Goal: Task Accomplishment & Management: Complete application form

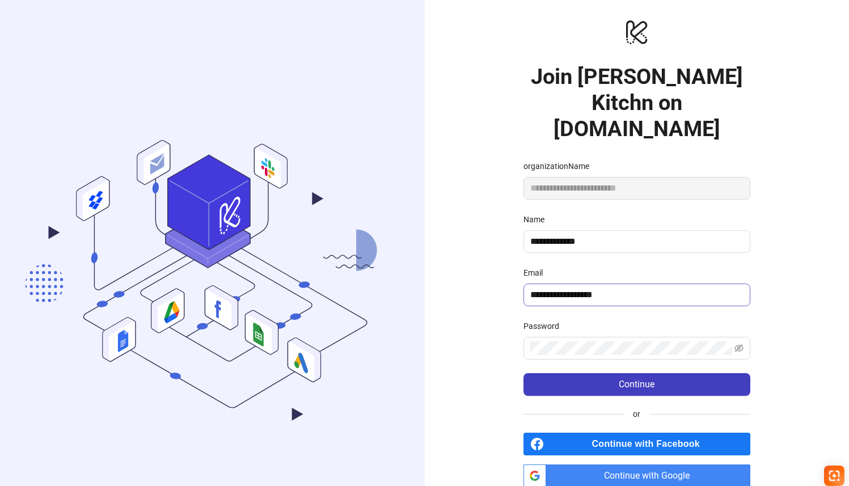
click at [583, 283] on span "**********" at bounding box center [636, 294] width 227 height 23
click at [564, 464] on span "Continue with Google" at bounding box center [650, 475] width 200 height 23
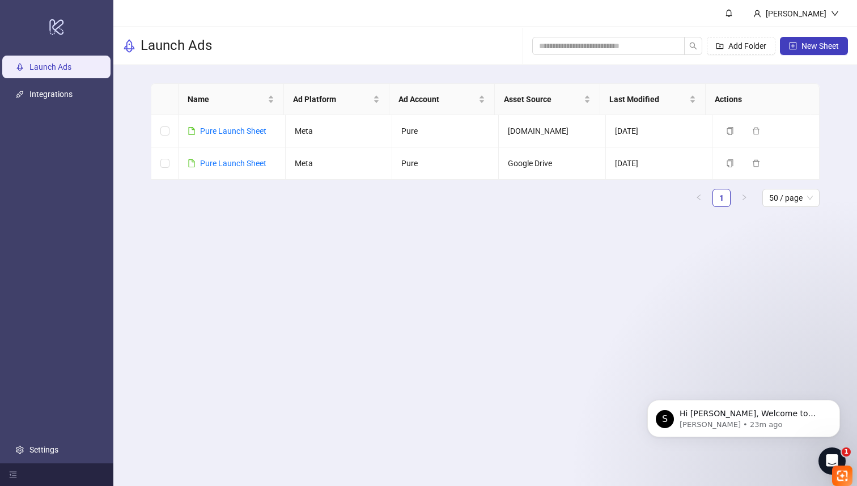
click at [477, 240] on main "[PERSON_NAME] Launch Ads Add Folder New Sheet Name Ad Platform Ad Account Asset…" at bounding box center [485, 243] width 744 height 486
click at [252, 130] on link "Pure Launch Sheet" at bounding box center [233, 130] width 66 height 9
click at [800, 50] on button "New Sheet" at bounding box center [814, 46] width 68 height 18
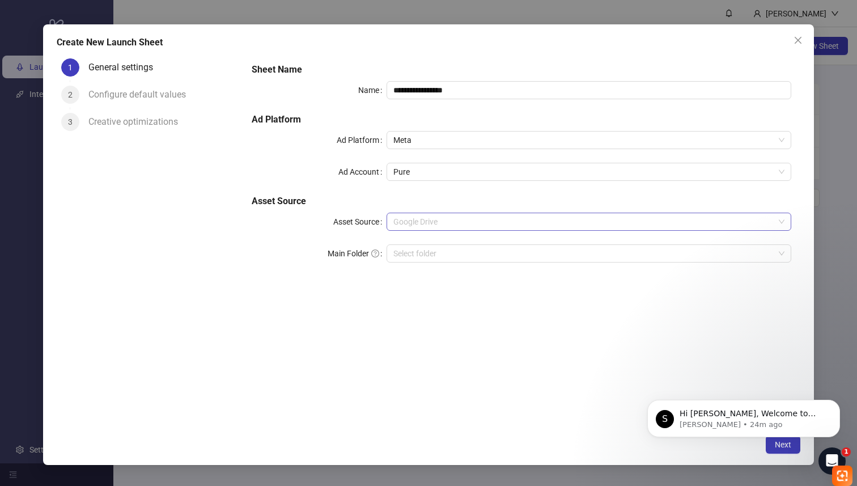
click at [471, 222] on span "Google Drive" at bounding box center [588, 221] width 391 height 17
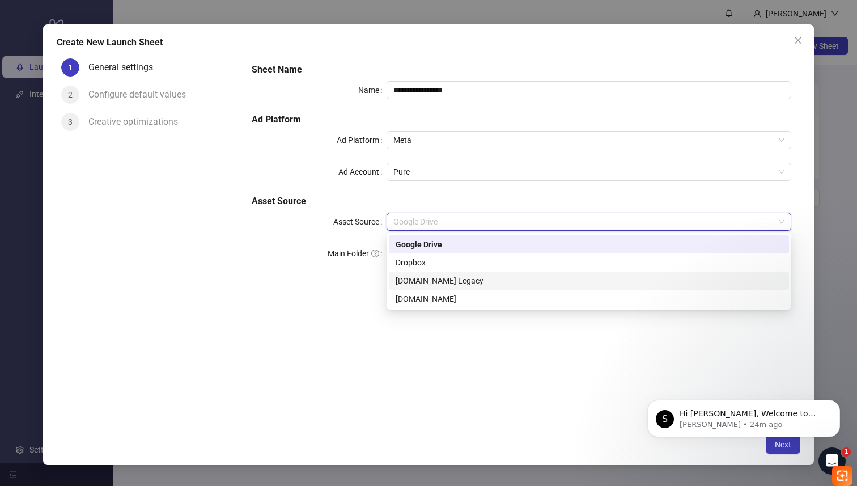
click at [464, 274] on div "Frame.io Legacy" at bounding box center [589, 281] width 400 height 18
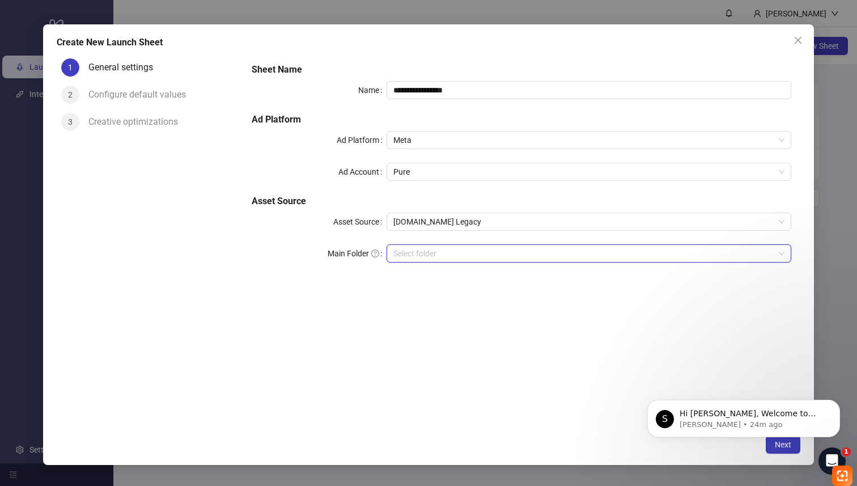
click at [453, 253] on input "search" at bounding box center [583, 253] width 381 height 17
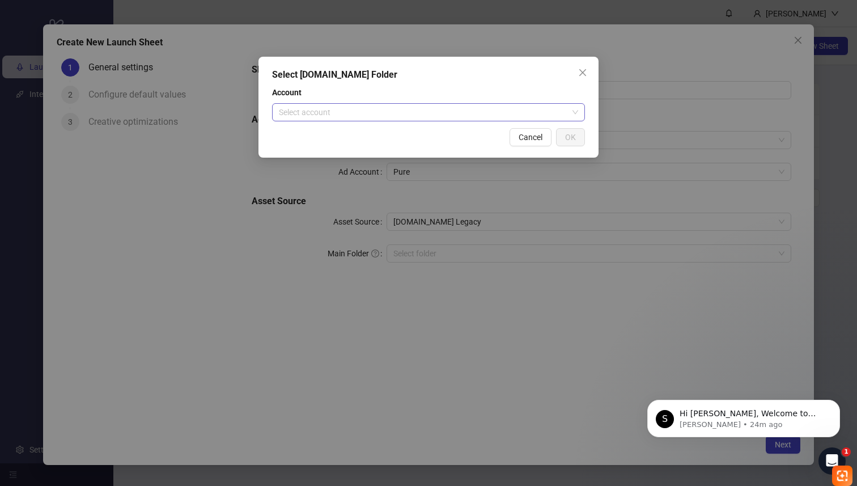
click at [459, 112] on input "search" at bounding box center [423, 112] width 289 height 17
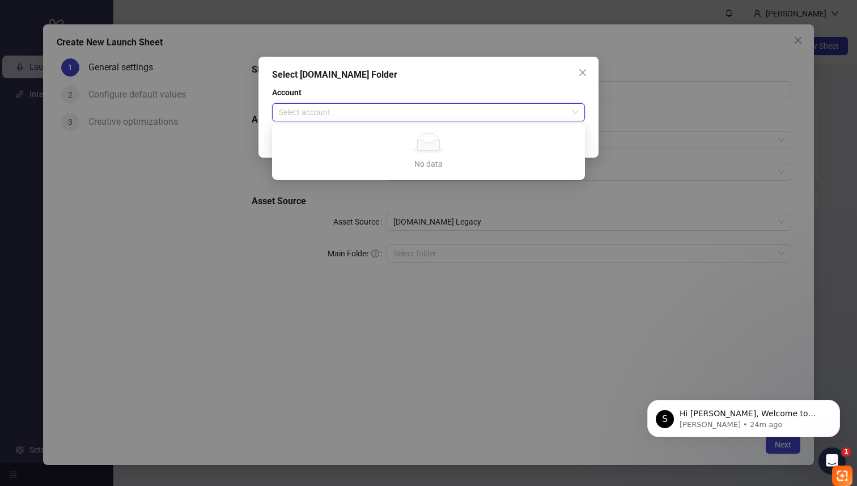
click at [459, 112] on input "search" at bounding box center [423, 112] width 289 height 17
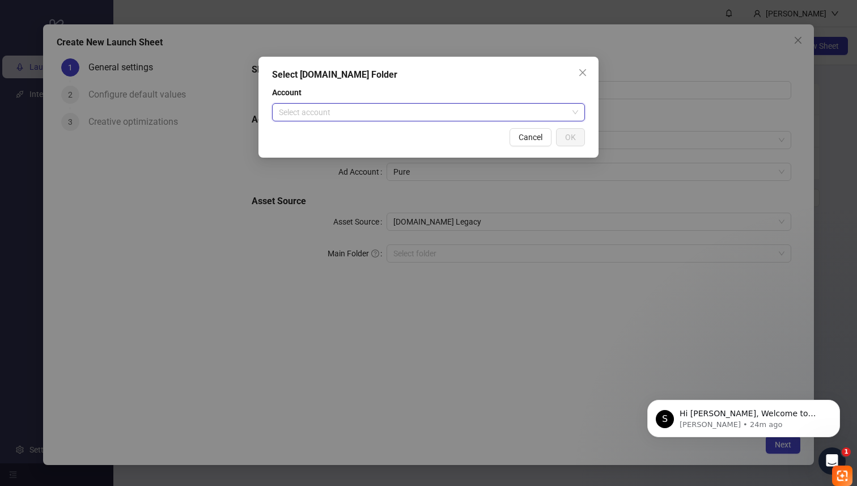
click at [459, 112] on input "search" at bounding box center [423, 112] width 289 height 17
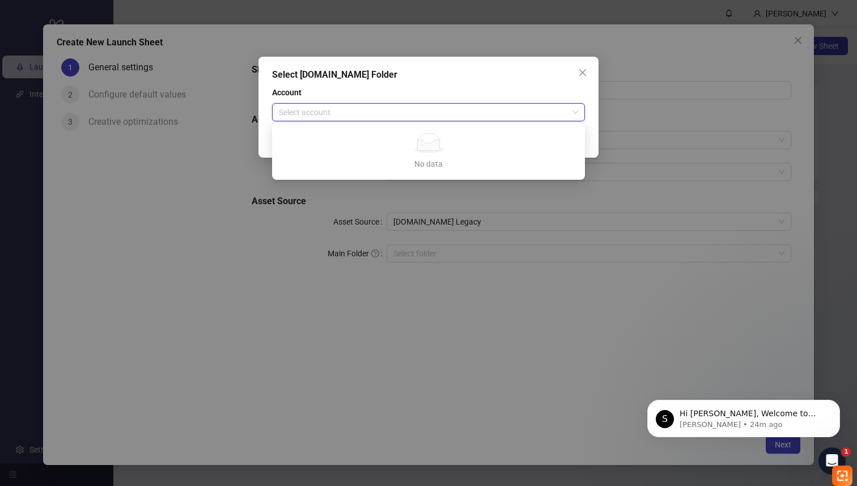
click at [459, 112] on input "search" at bounding box center [423, 112] width 289 height 17
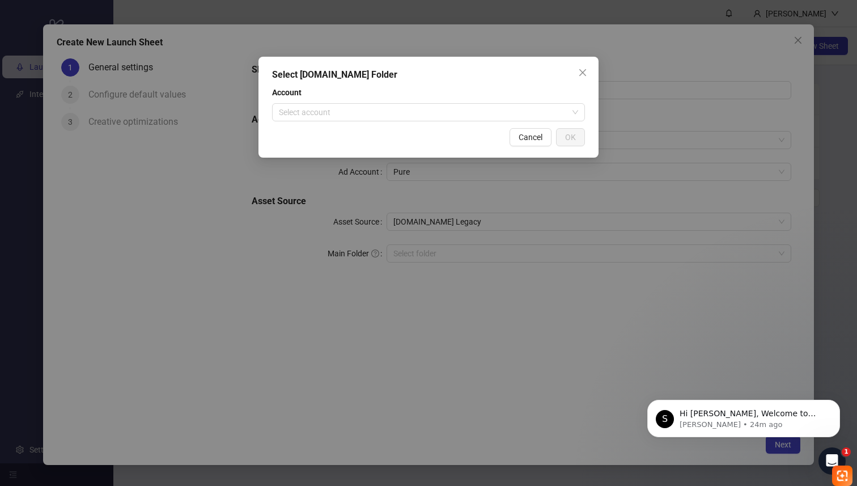
click at [463, 126] on div "Select Frame.io Folder Account Select account Cancel OK" at bounding box center [429, 107] width 340 height 101
click at [585, 71] on icon "close" at bounding box center [582, 72] width 9 height 9
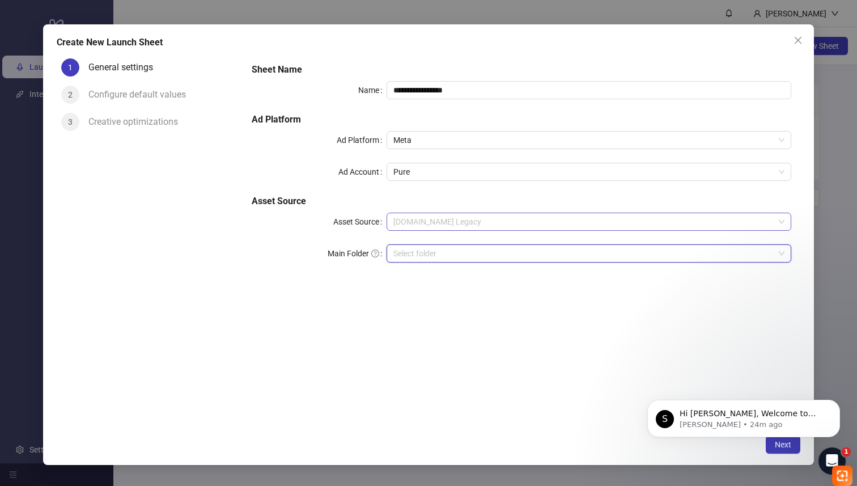
click at [498, 221] on span "Frame.io Legacy" at bounding box center [588, 221] width 391 height 17
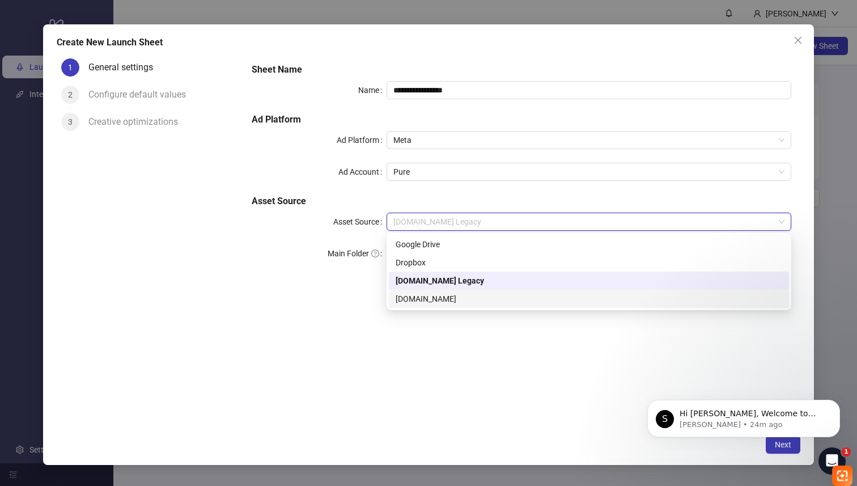
click at [455, 295] on div "Frame.io" at bounding box center [589, 299] width 387 height 12
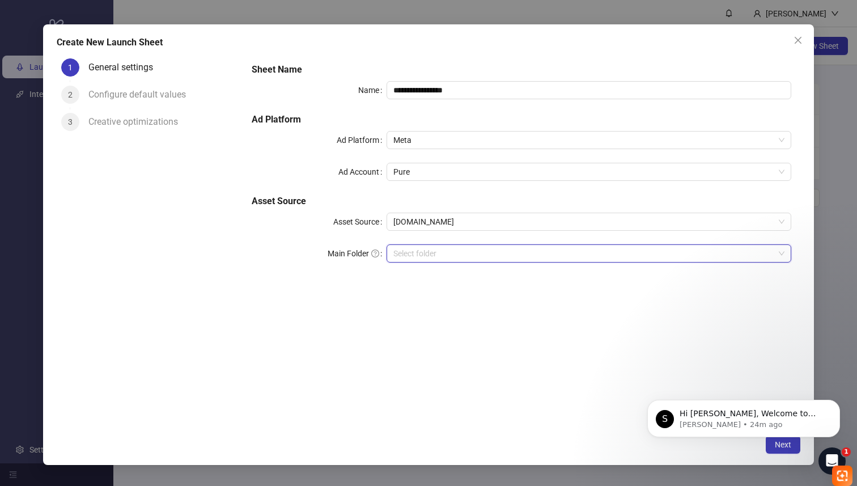
click at [434, 260] on input "search" at bounding box center [583, 253] width 381 height 17
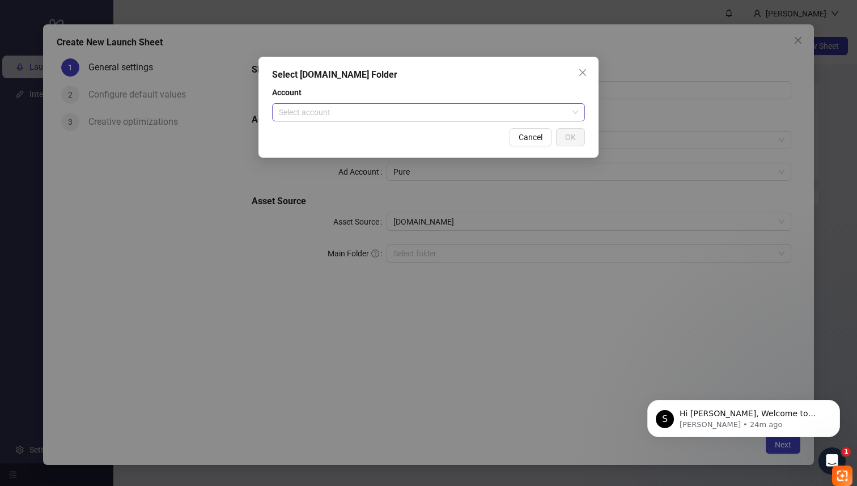
click at [451, 112] on input "search" at bounding box center [423, 112] width 289 height 17
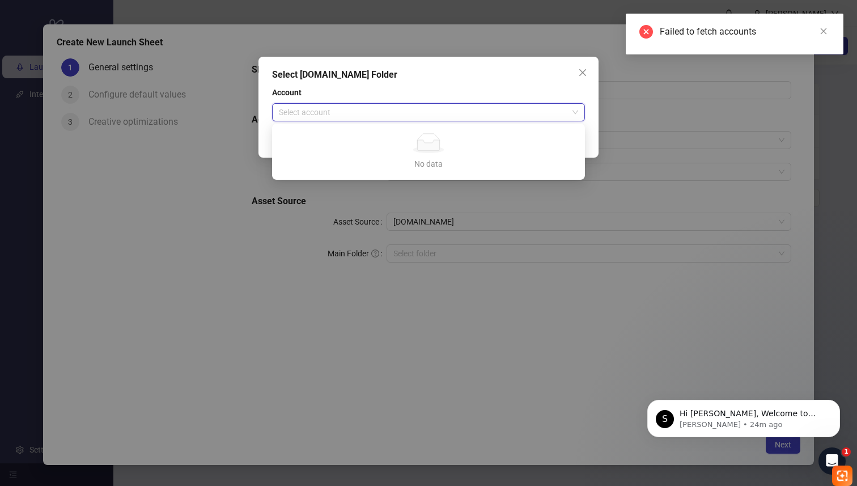
click at [443, 158] on div "No data" at bounding box center [429, 164] width 286 height 12
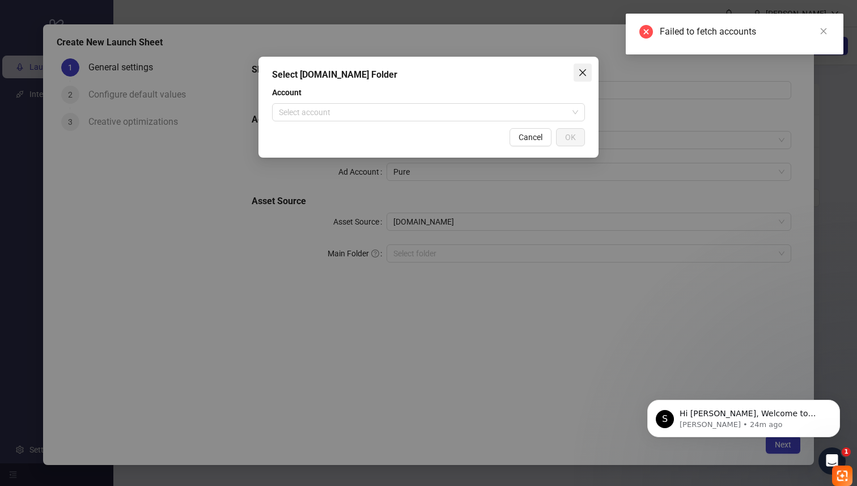
click at [580, 72] on icon "close" at bounding box center [582, 72] width 9 height 9
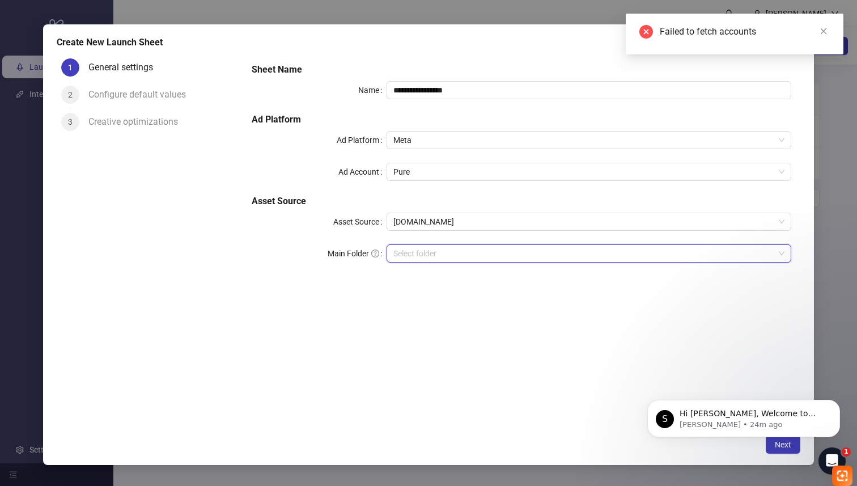
click at [705, 39] on div "Failed to fetch accounts" at bounding box center [735, 34] width 218 height 41
click at [825, 36] on link "Close" at bounding box center [823, 31] width 12 height 12
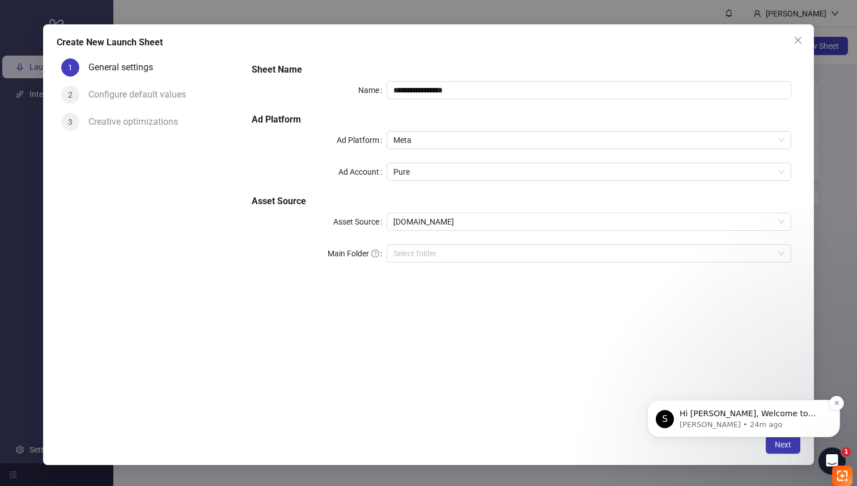
click at [768, 422] on p "Simon • 24m ago" at bounding box center [753, 425] width 146 height 10
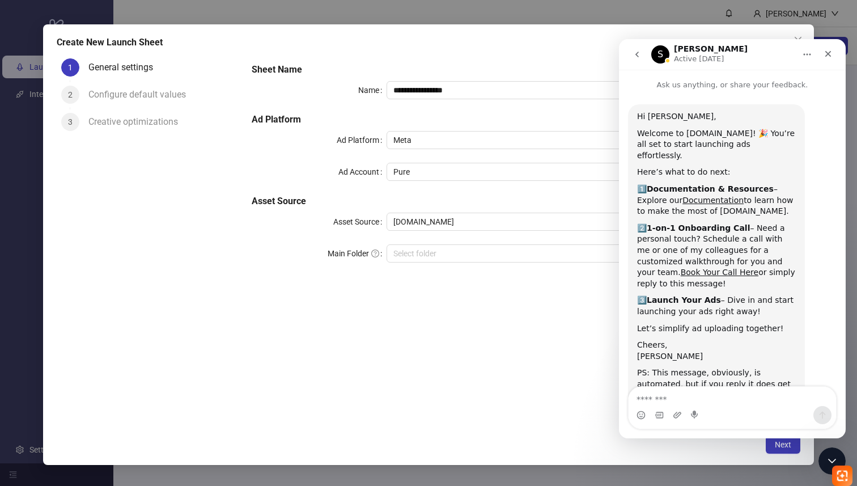
scroll to position [33, 0]
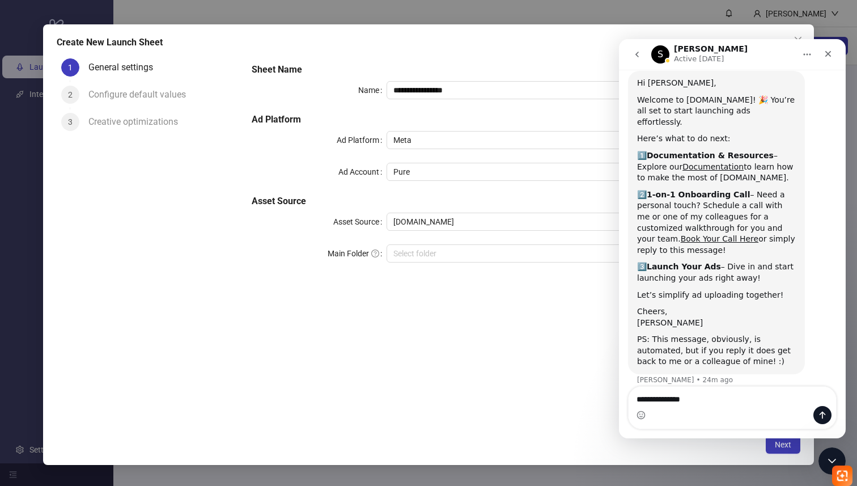
type textarea "**********"
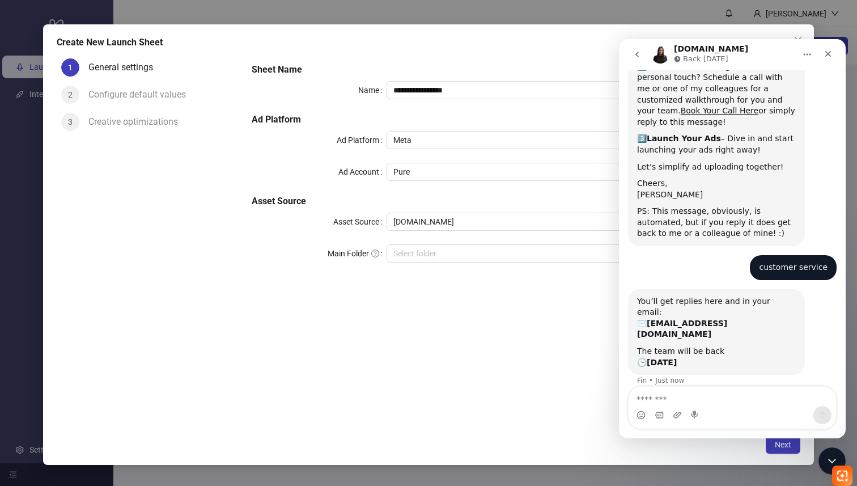
scroll to position [172, 0]
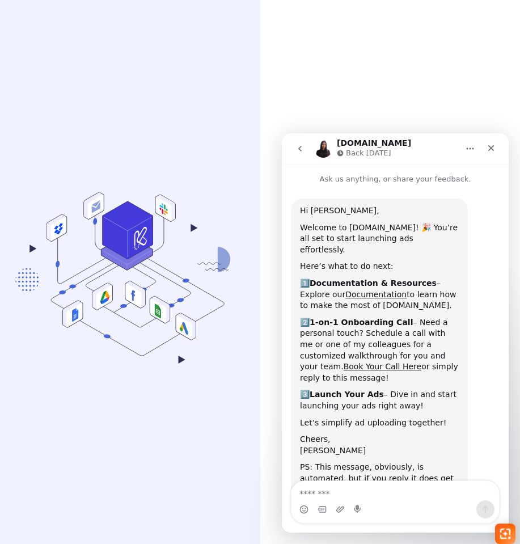
scroll to position [172, 0]
